Goal: Information Seeking & Learning: Learn about a topic

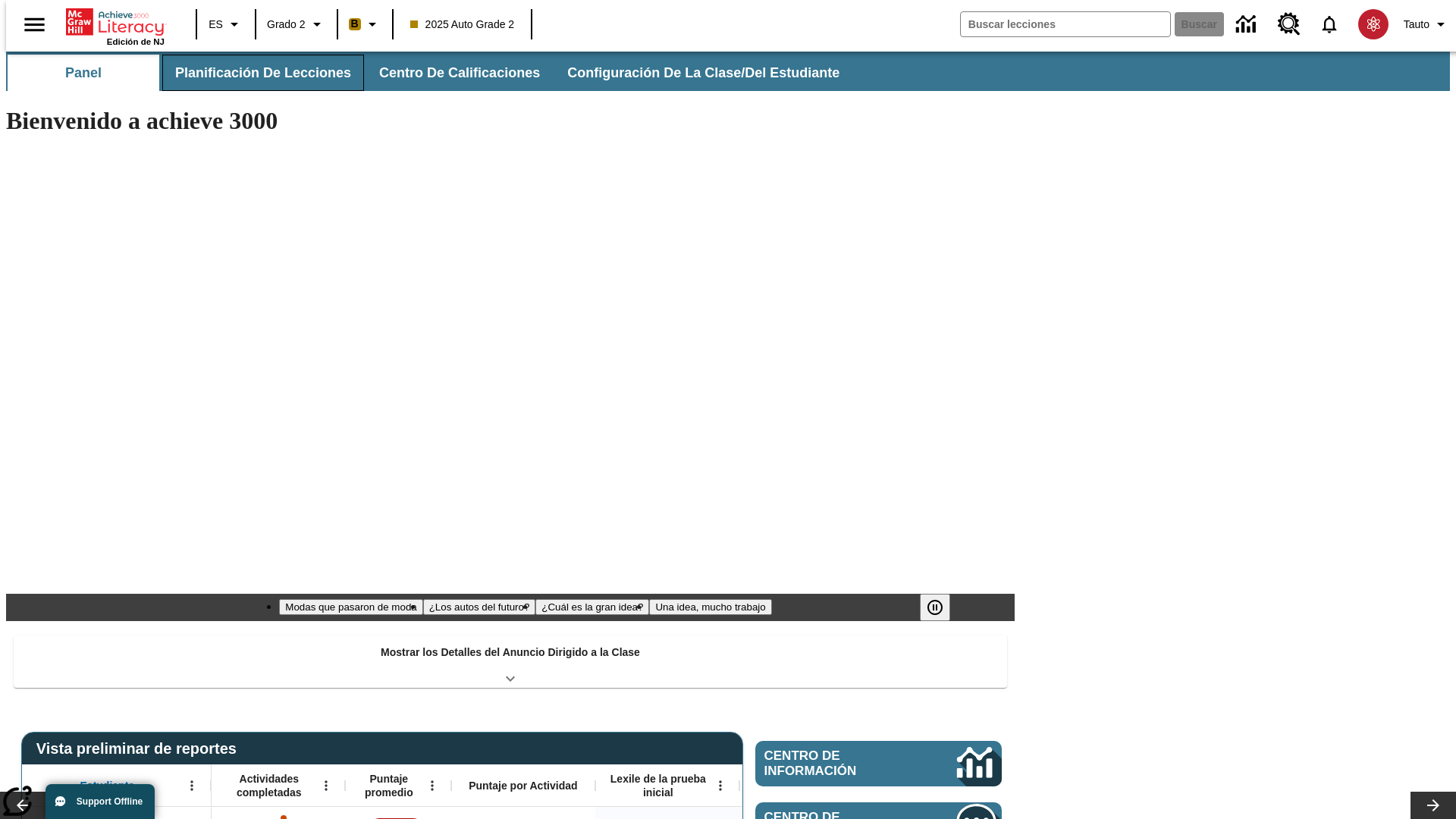
click at [254, 73] on span "Planificación de lecciones" at bounding box center [263, 74] width 176 height 18
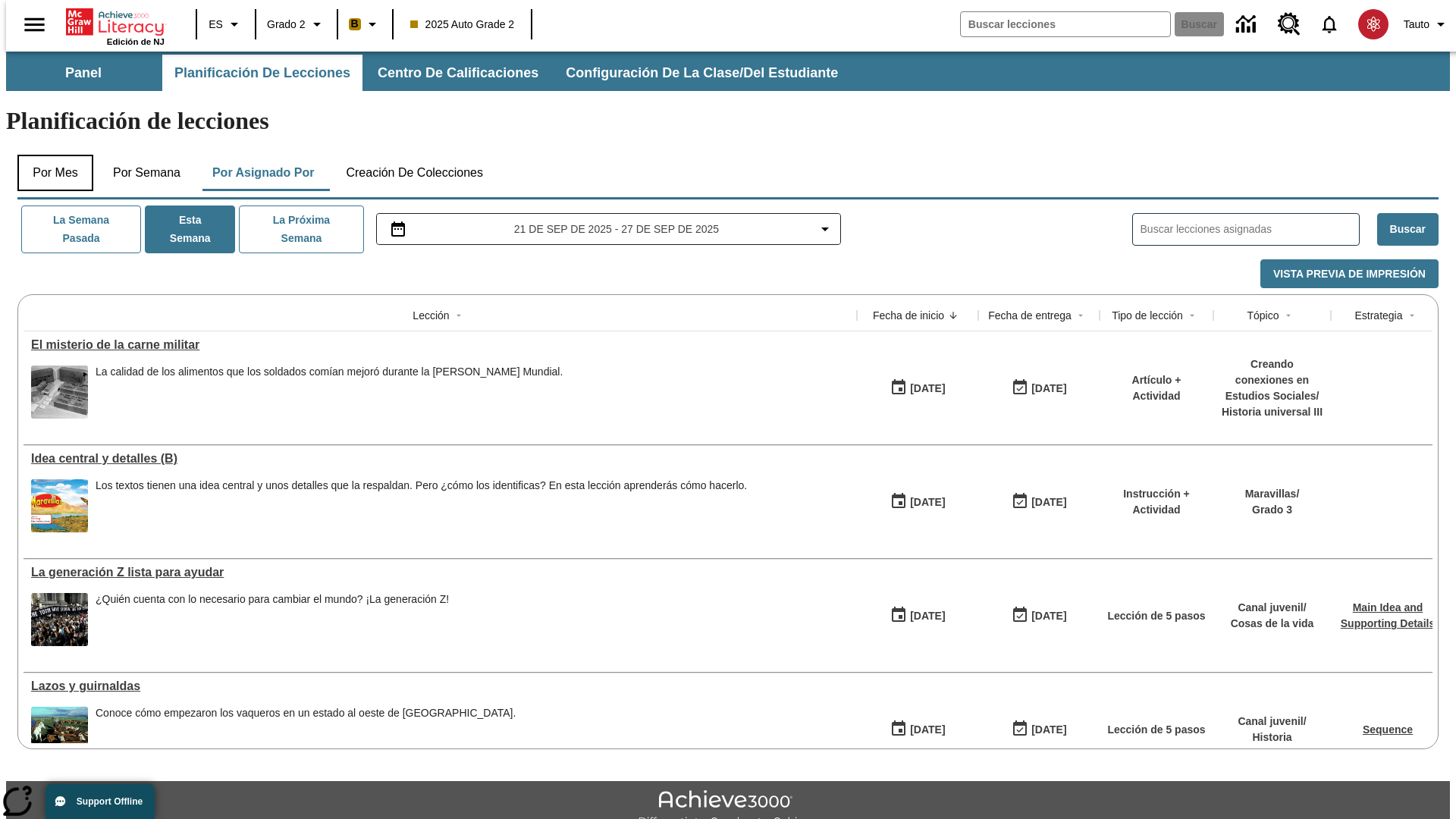
click at [49, 155] on button "Por mes" at bounding box center [55, 173] width 76 height 37
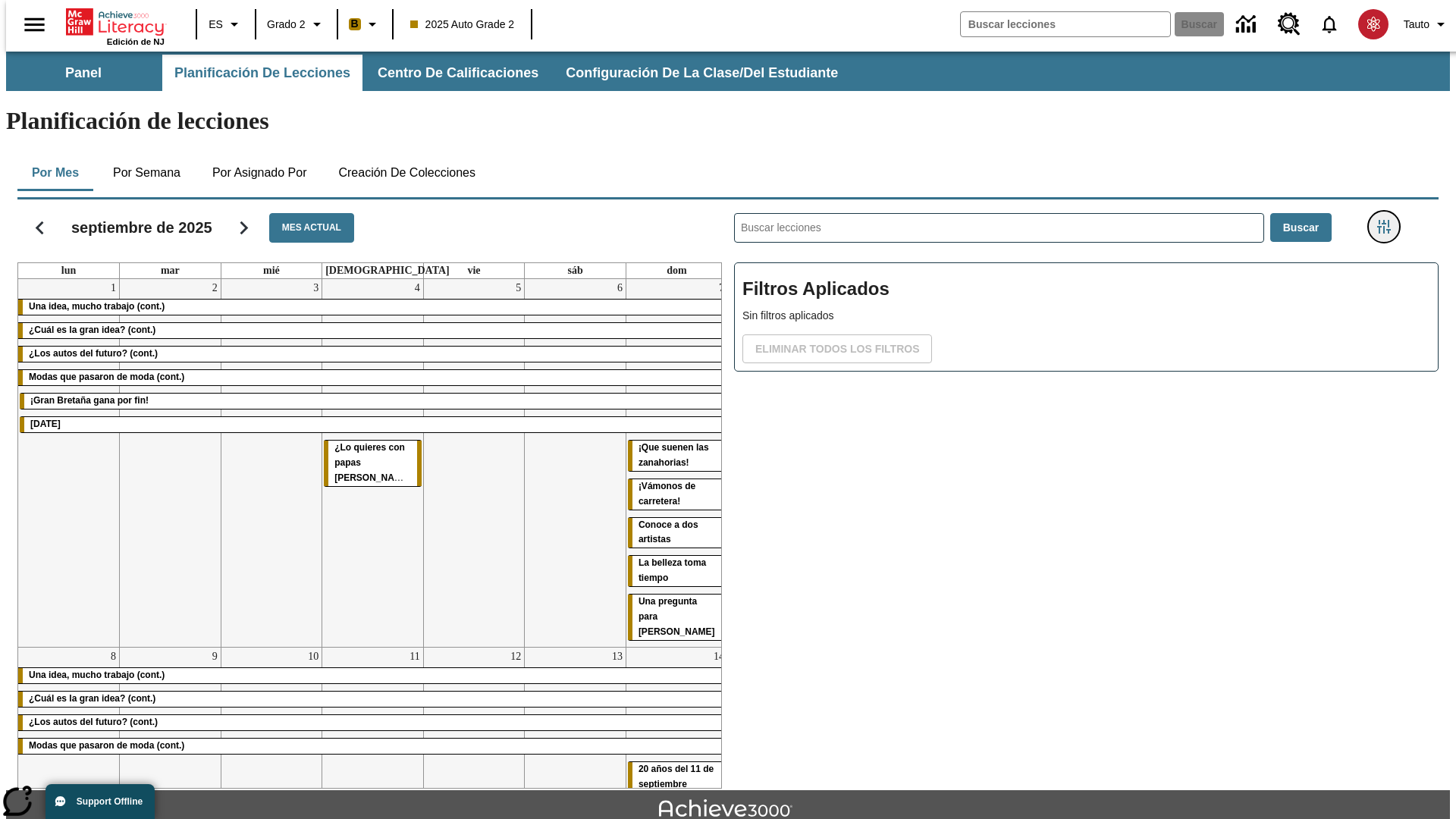
click at [1389, 220] on icon "Menú lateral de filtros" at bounding box center [1384, 227] width 14 height 14
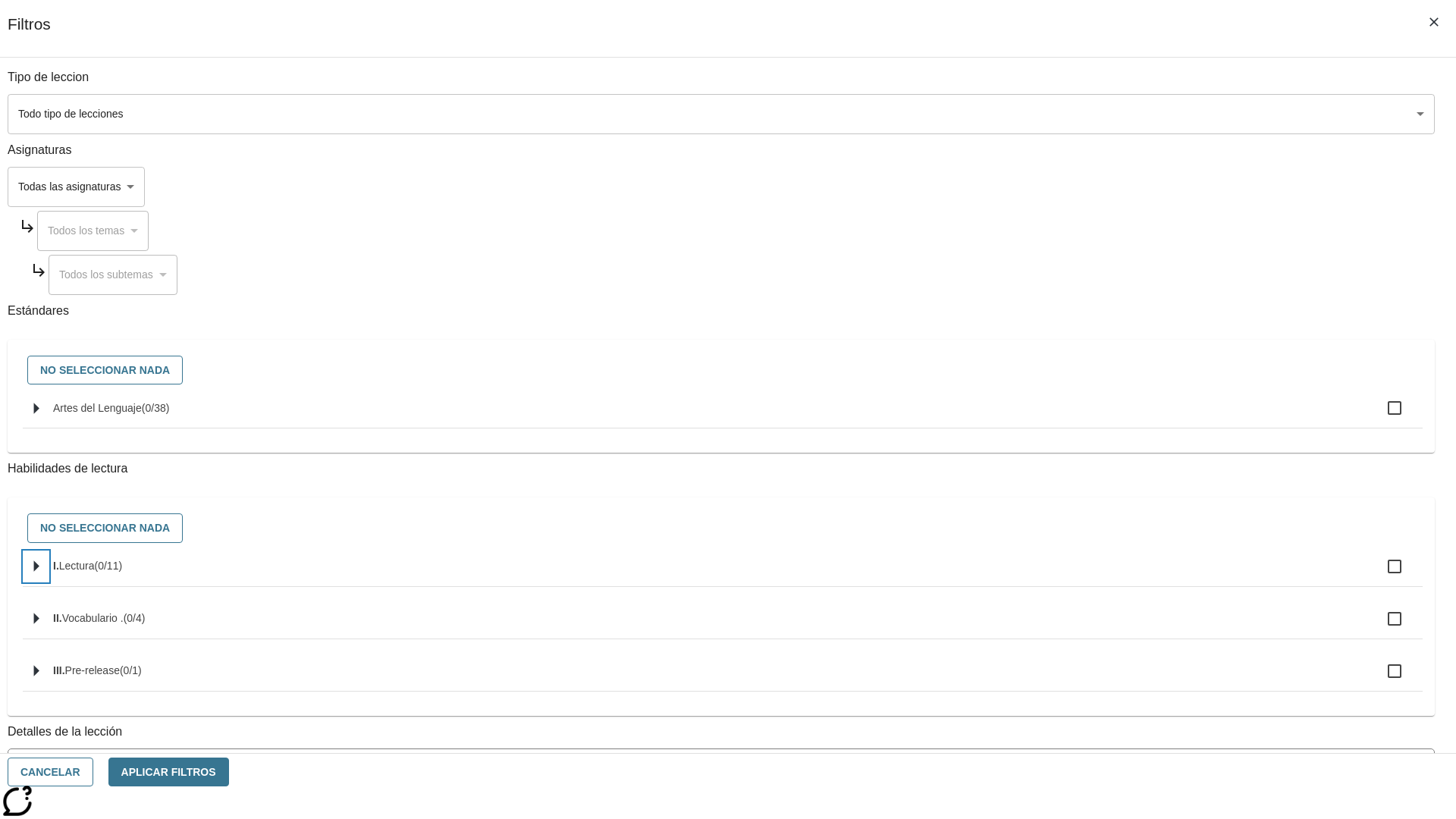
click at [39, 573] on icon "Seleccione habilidades" at bounding box center [37, 567] width 5 height 11
click at [94, 773] on button "Cancelar" at bounding box center [51, 773] width 86 height 30
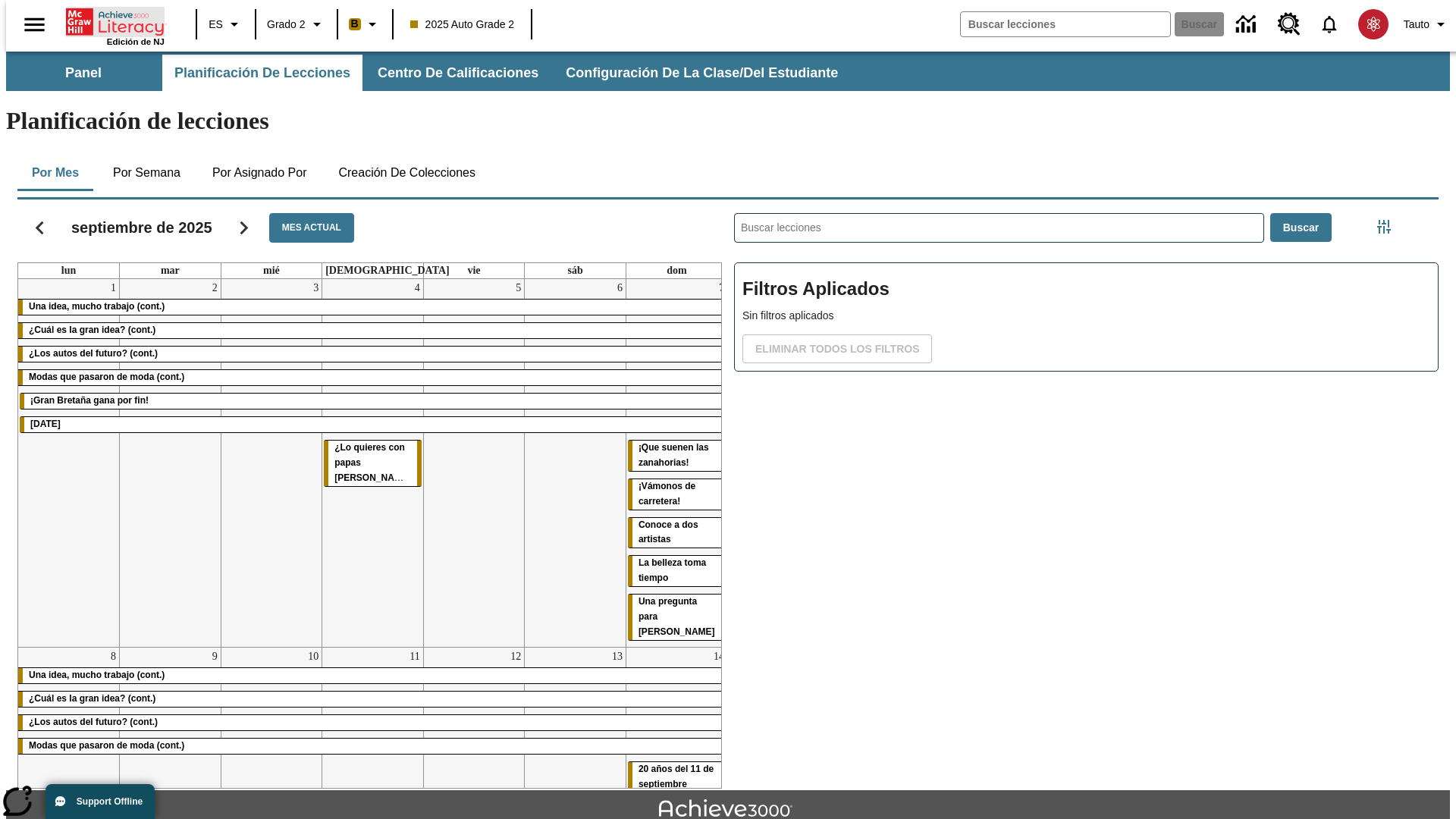
click at [109, 20] on icon "Portada" at bounding box center [116, 22] width 101 height 31
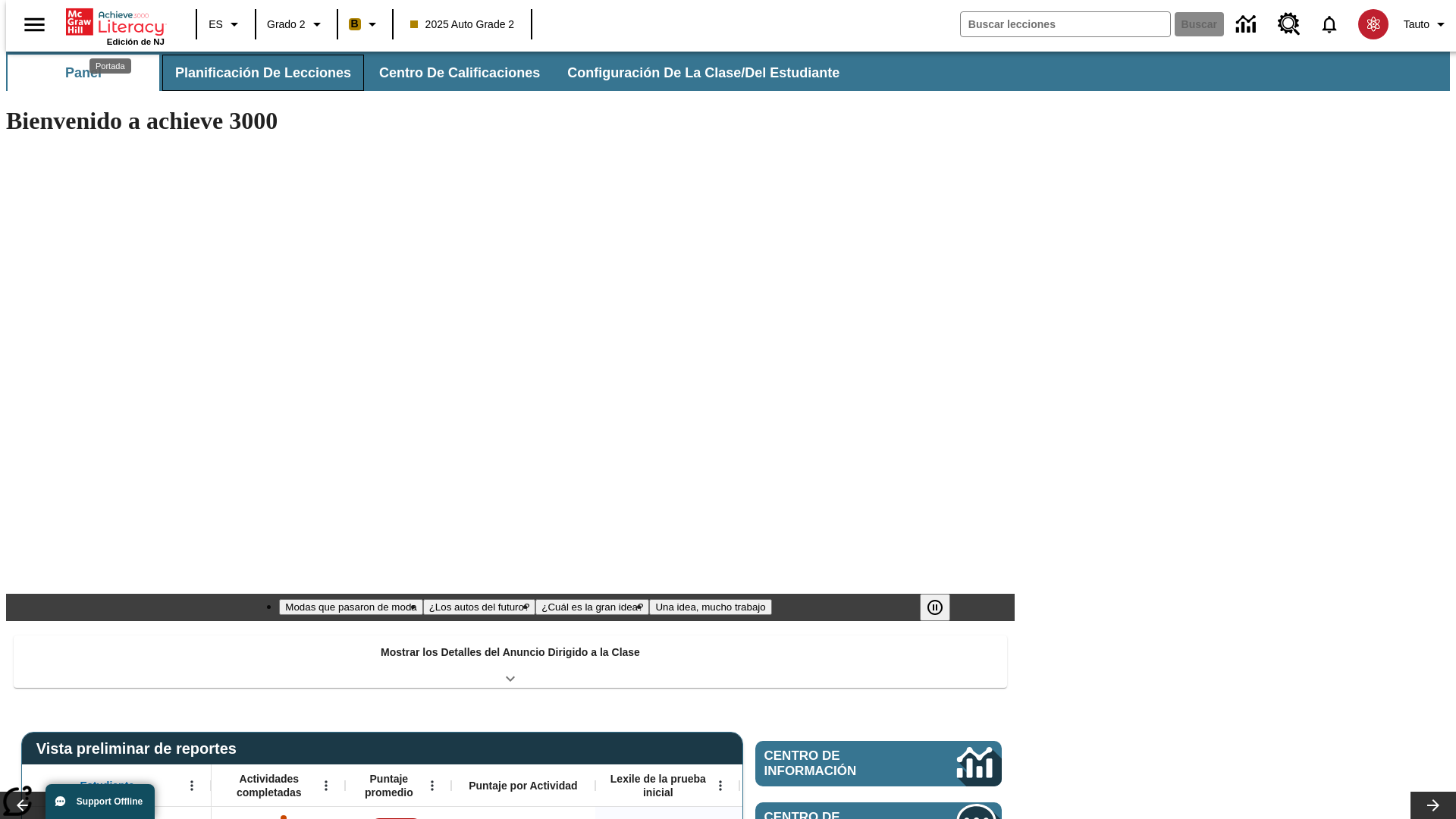
click at [254, 73] on span "Planificación de lecciones" at bounding box center [263, 74] width 176 height 18
